Goal: Check status

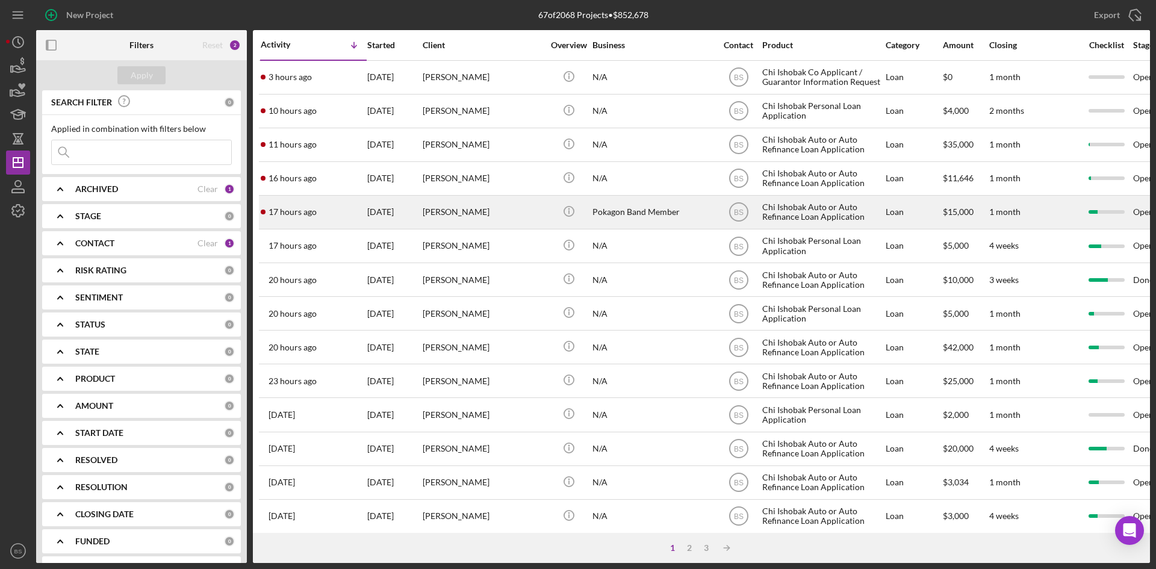
click at [334, 220] on div "17 hours ago [PERSON_NAME]" at bounding box center [313, 212] width 105 height 32
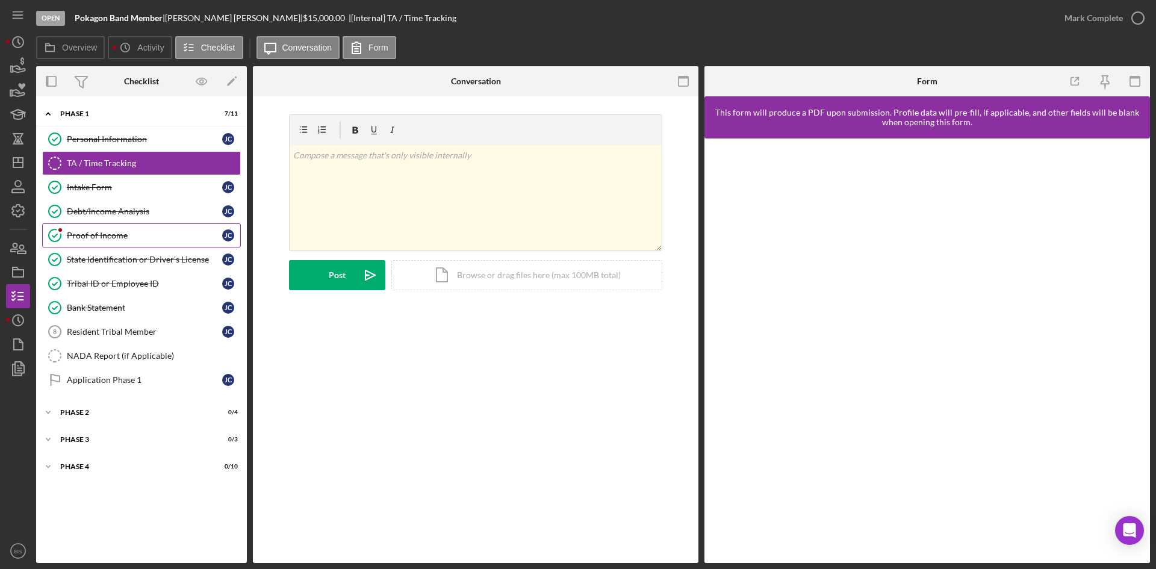
click at [165, 229] on link "Proof of Income Proof of Income [PERSON_NAME]" at bounding box center [141, 235] width 199 height 24
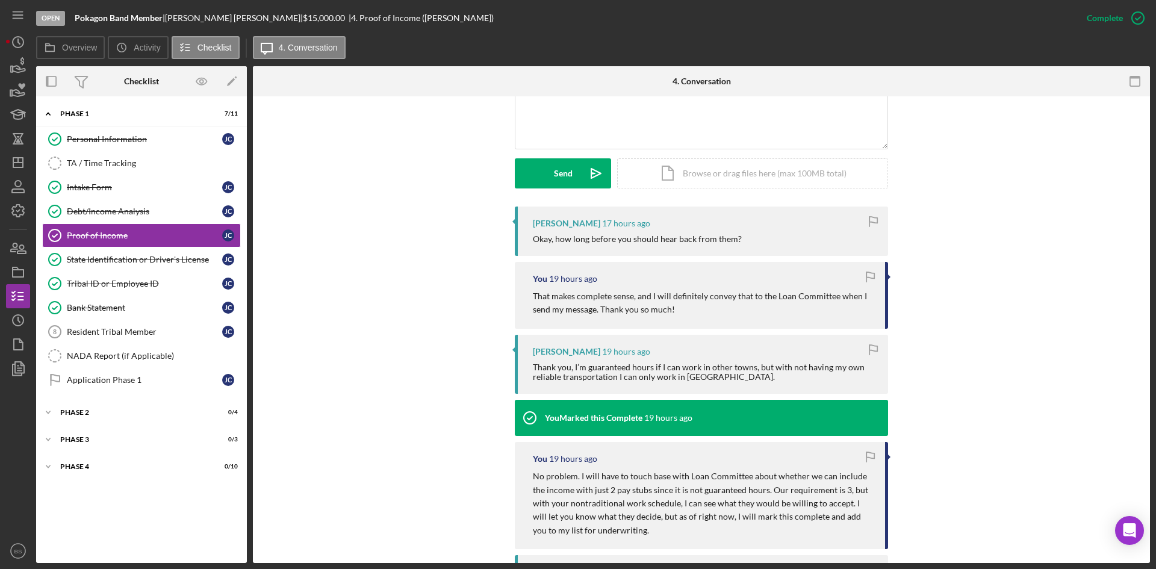
scroll to position [301, 0]
